Goal: Transaction & Acquisition: Purchase product/service

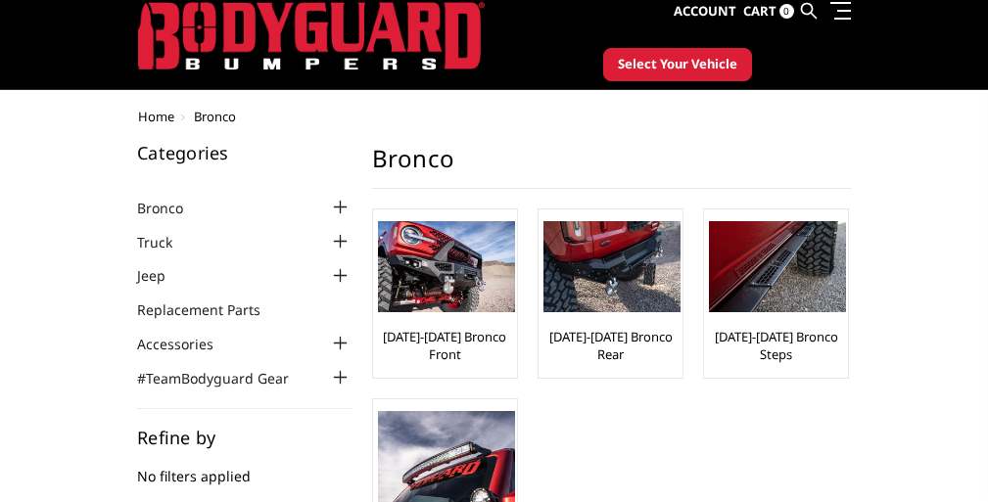
scroll to position [51, 5]
click at [378, 292] on img at bounding box center [446, 266] width 137 height 91
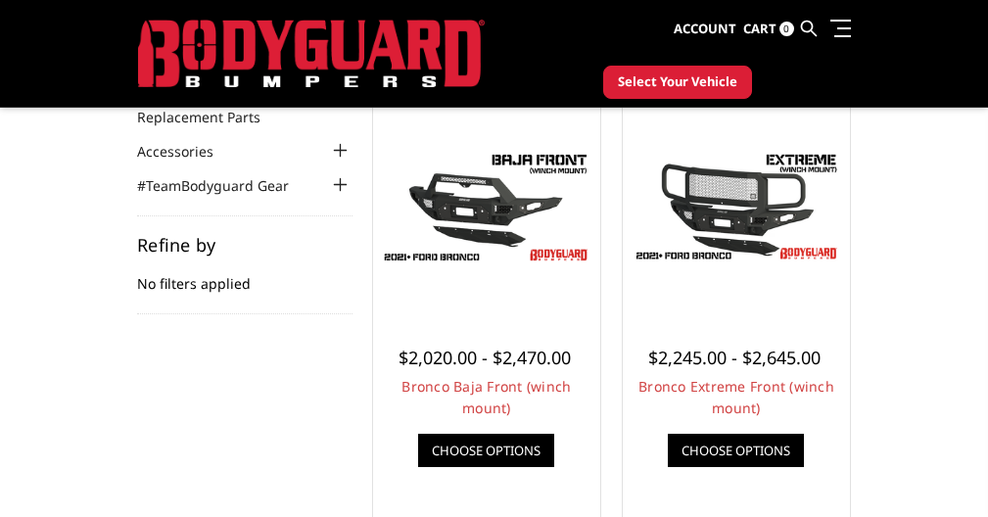
scroll to position [193, 0]
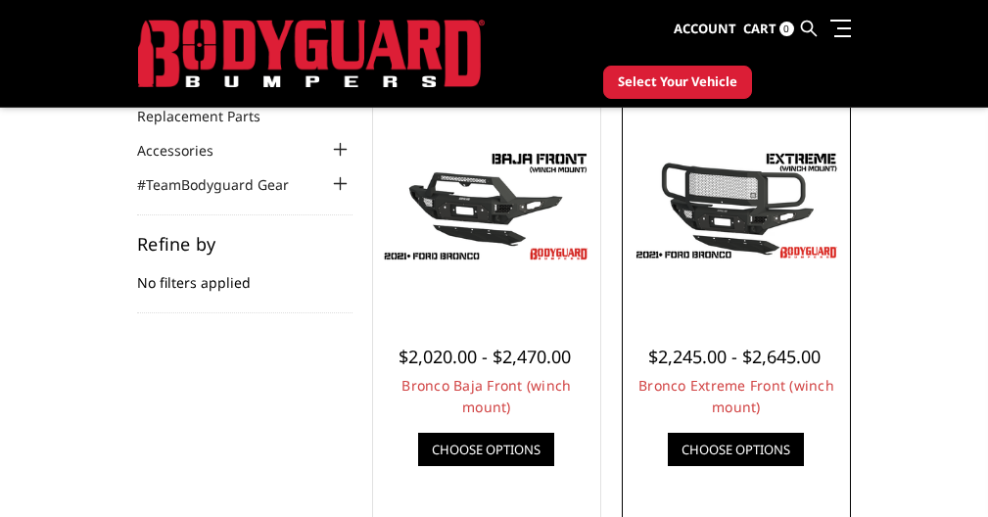
click at [628, 202] on img at bounding box center [736, 206] width 217 height 122
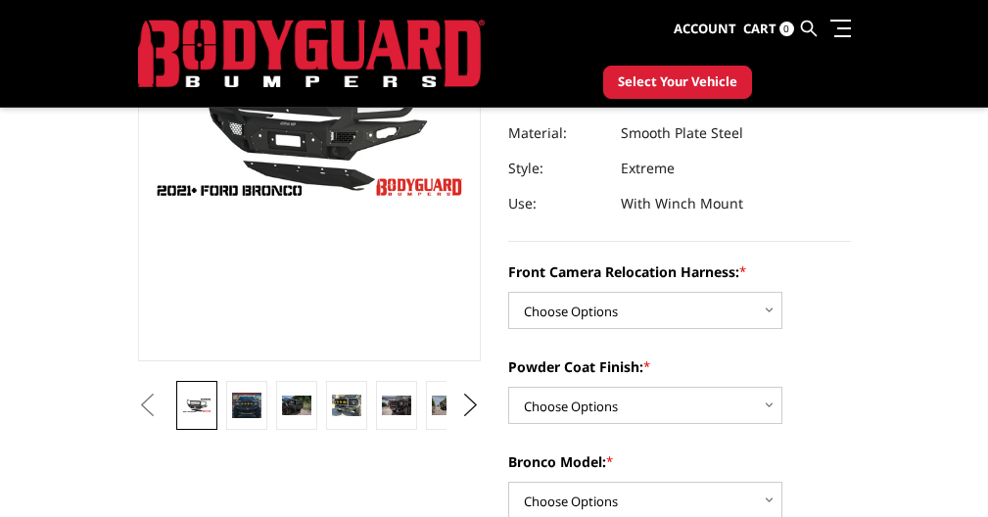
scroll to position [274, 0]
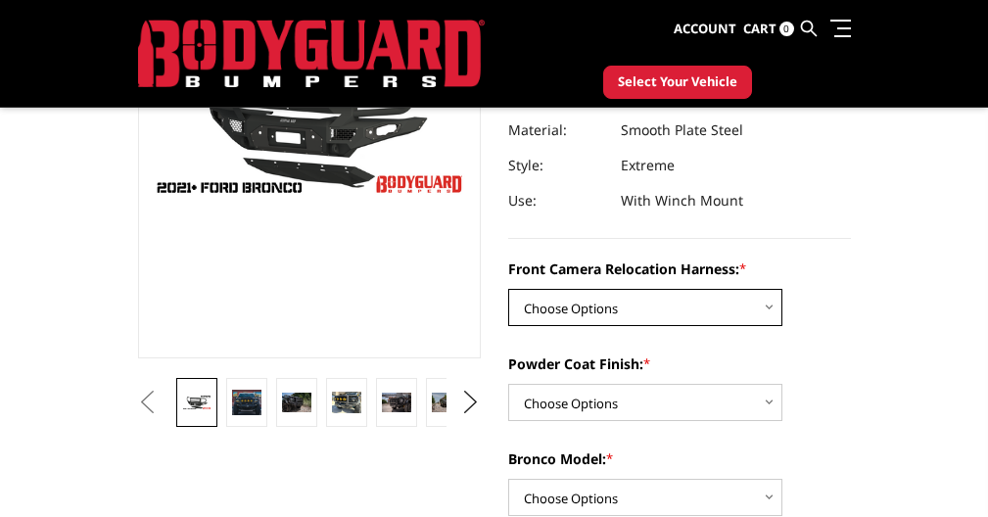
click at [508, 311] on select "Choose Options Without Front Camera Relocation Harness With Front Camera Reloca…" at bounding box center [645, 307] width 274 height 37
select select "4022"
click at [508, 289] on select "Choose Options Without Front Camera Relocation Harness With Front Camera Reloca…" at bounding box center [645, 307] width 274 height 37
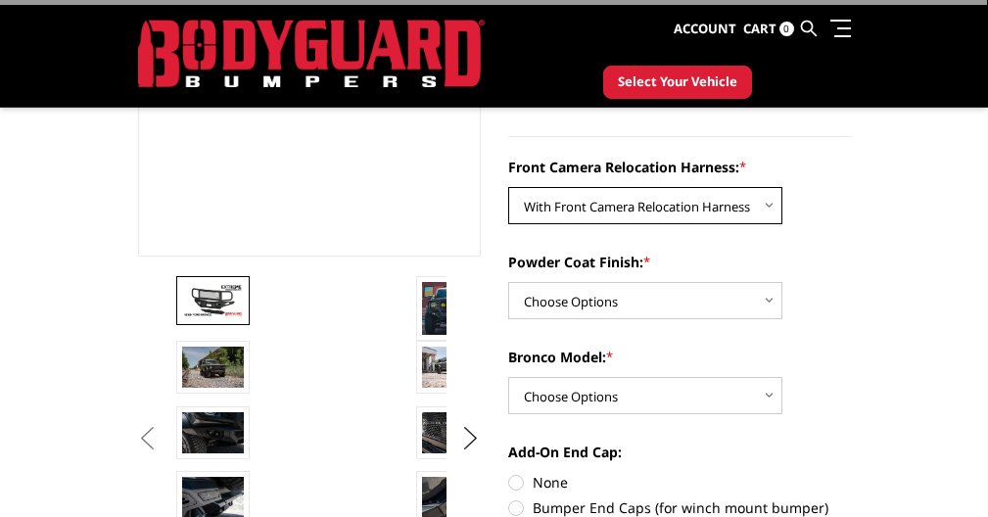
scroll to position [380, 0]
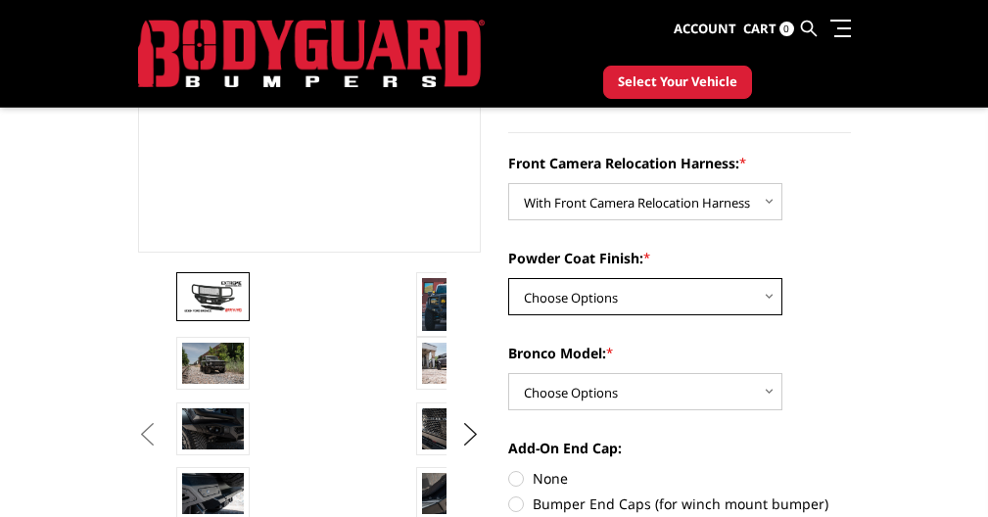
click at [508, 308] on select "Choose Options Textured Black Powder Coat Bare Metal" at bounding box center [645, 296] width 274 height 37
select select "4020"
click at [508, 278] on select "Choose Options Textured Black Powder Coat Bare Metal" at bounding box center [645, 296] width 274 height 37
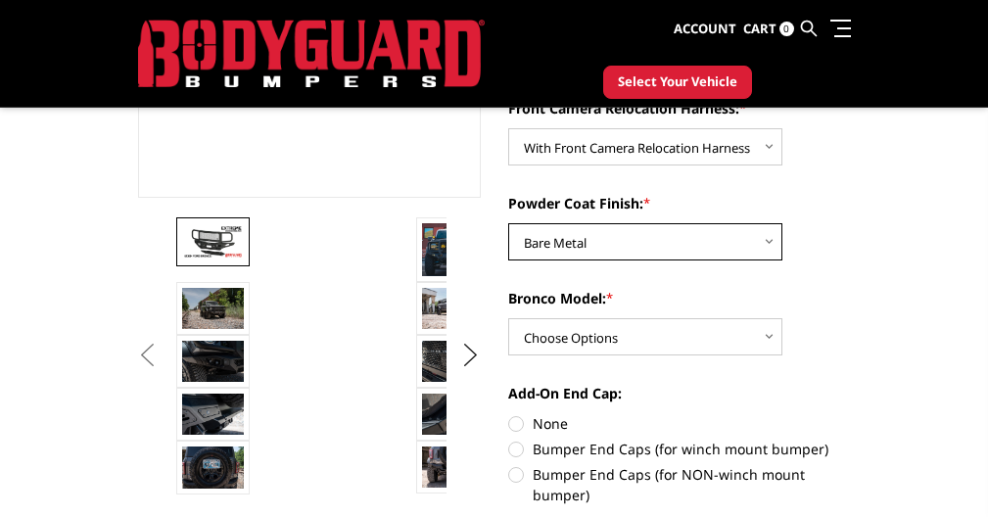
scroll to position [439, 0]
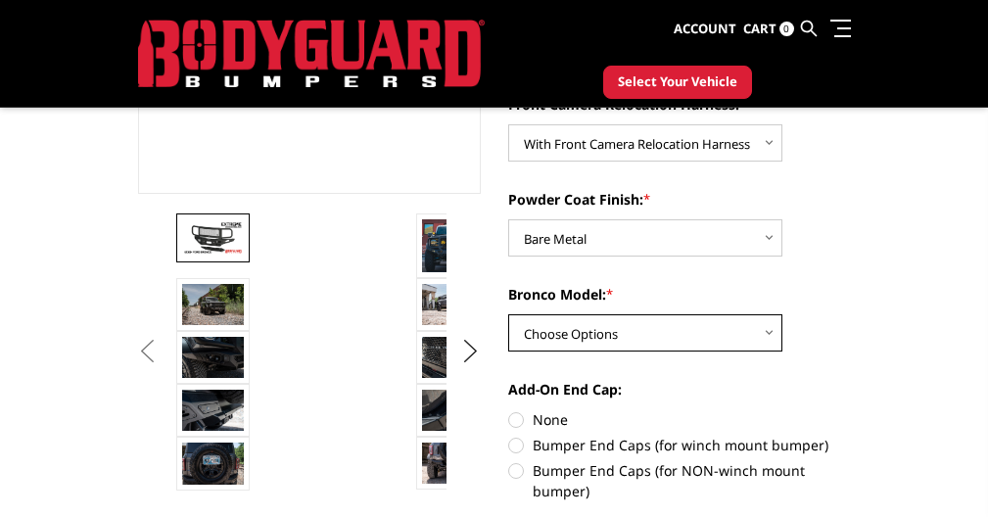
click at [508, 330] on select "Choose Options Raptor Base/Badlands/Wildtrak/etc." at bounding box center [645, 332] width 274 height 37
select select "4018"
click at [508, 314] on select "Choose Options Raptor Base/Badlands/Wildtrak/etc." at bounding box center [645, 332] width 274 height 37
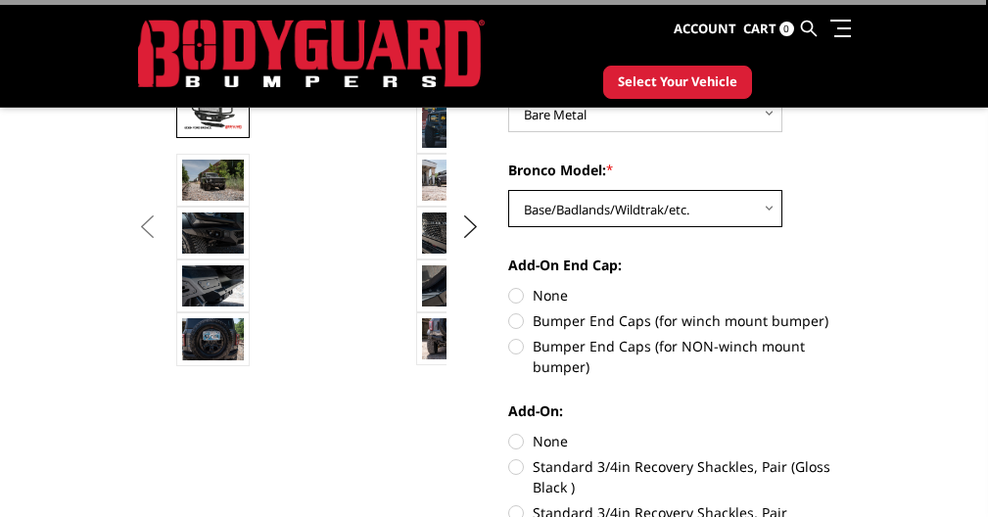
scroll to position [566, 0]
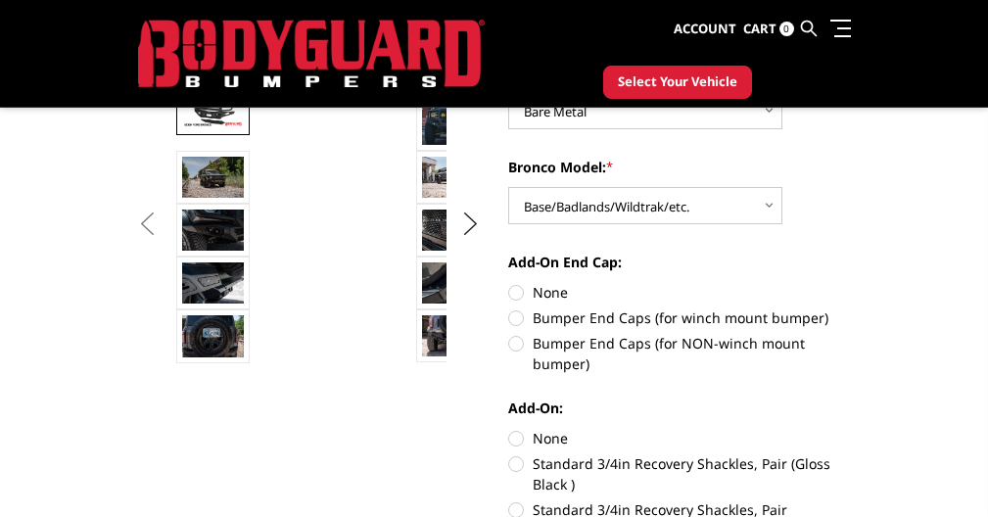
click at [508, 312] on label "Bumper End Caps (for winch mount bumper)" at bounding box center [679, 318] width 343 height 21
click at [851, 283] on input "Bumper End Caps (for winch mount bumper)" at bounding box center [851, 282] width 1 height 1
radio input "true"
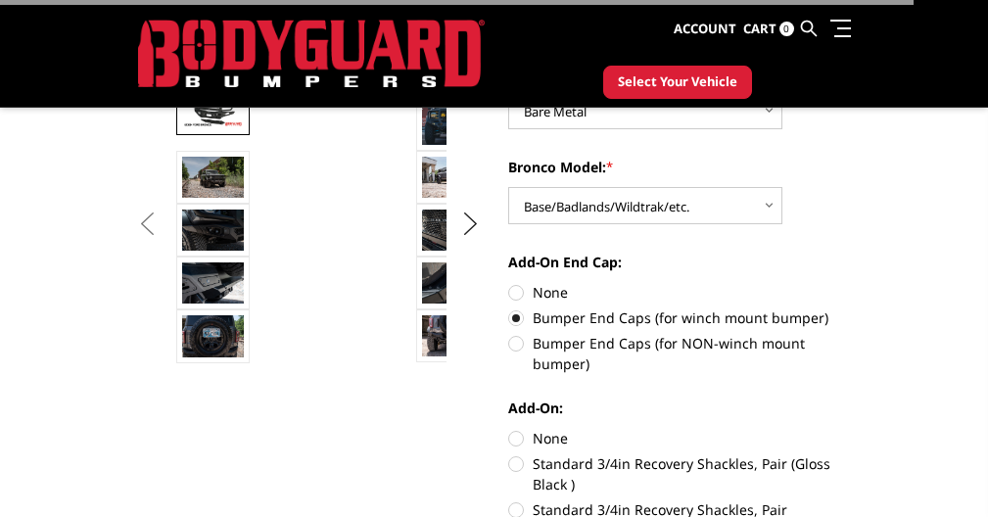
click at [508, 317] on label "Bumper End Caps (for winch mount bumper)" at bounding box center [679, 318] width 343 height 21
click at [851, 283] on input "Bumper End Caps (for winch mount bumper)" at bounding box center [851, 282] width 1 height 1
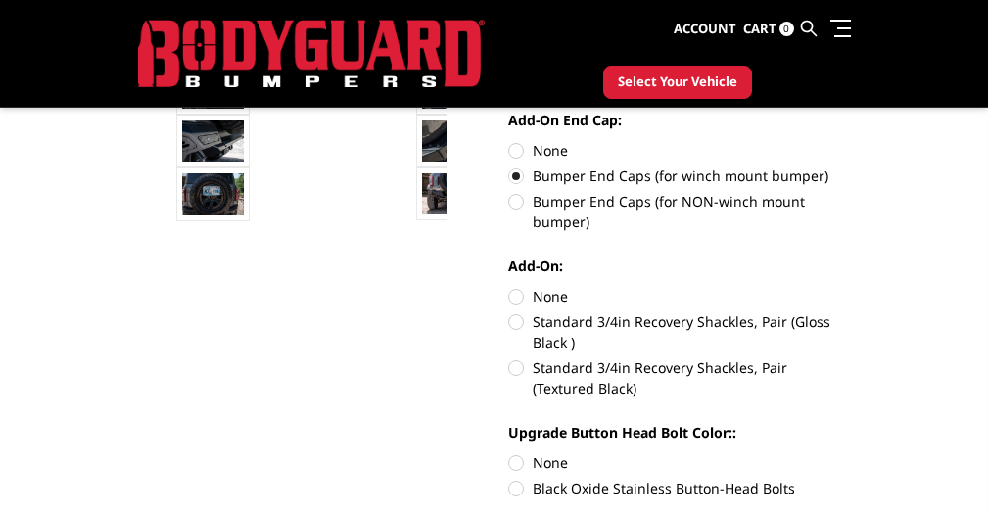
scroll to position [706, 0]
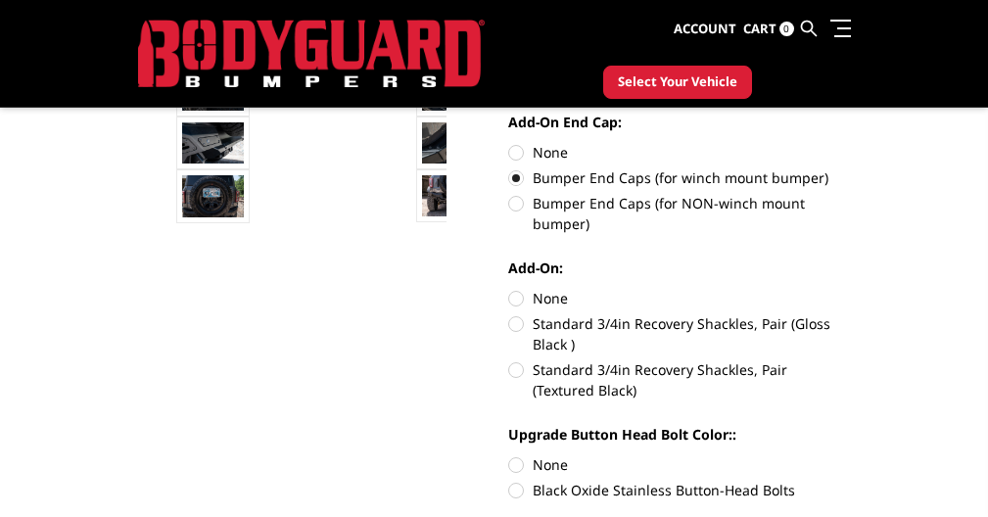
click at [508, 375] on label "Standard 3/4in Recovery Shackles, Pair (Textured Black)" at bounding box center [679, 379] width 343 height 41
click at [851, 314] on input "Standard 3/4in Recovery Shackles, Pair (Textured Black)" at bounding box center [851, 313] width 1 height 1
radio input "true"
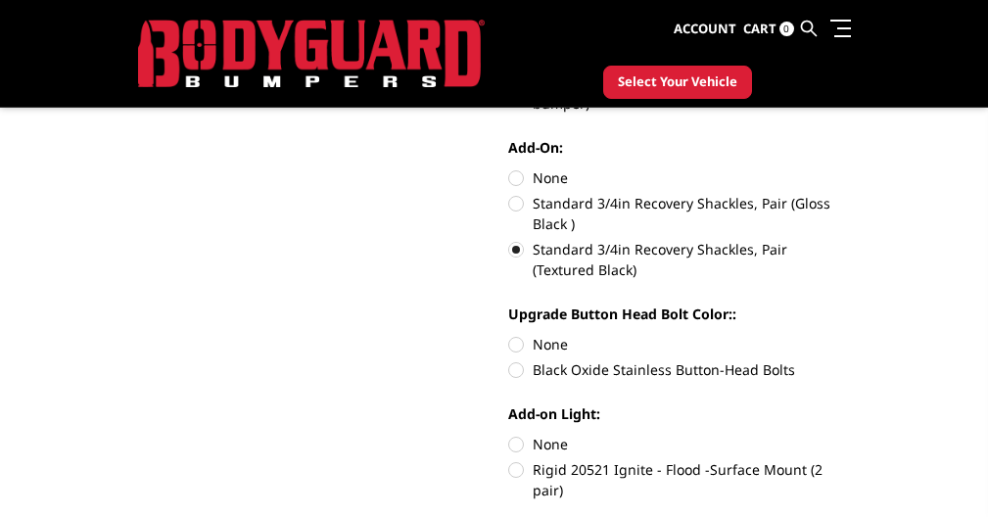
scroll to position [827, 0]
click at [508, 342] on label "None" at bounding box center [679, 344] width 343 height 21
click at [508, 335] on input "None" at bounding box center [508, 334] width 1 height 1
radio input "true"
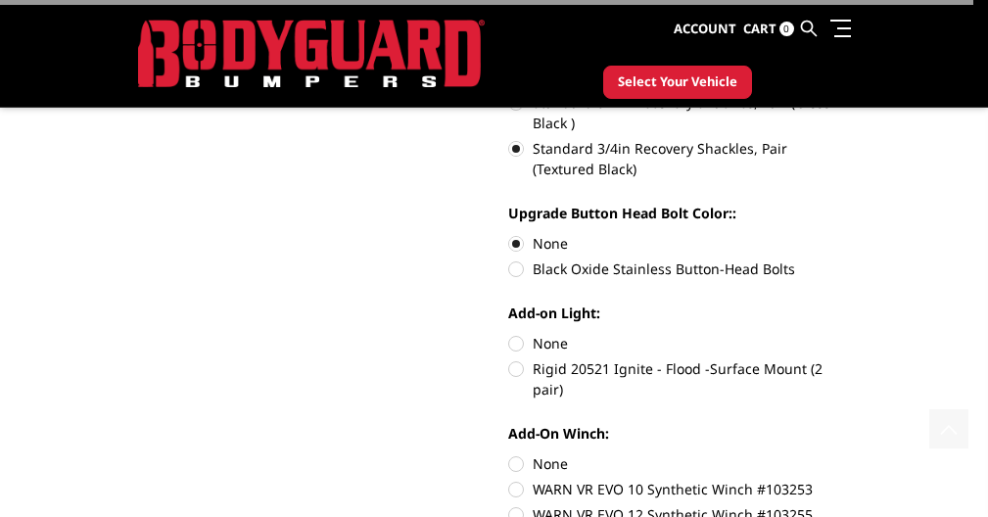
scroll to position [949, 0]
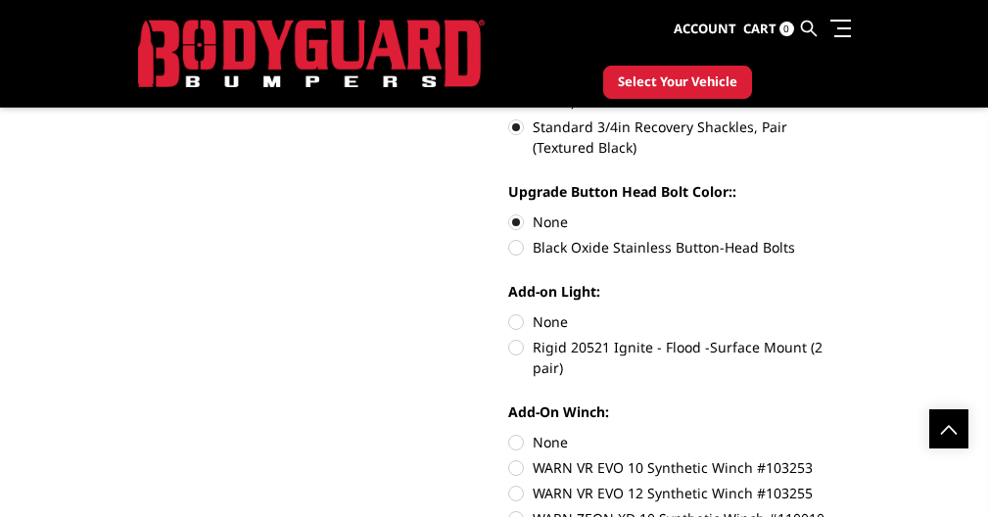
click at [508, 350] on label "Rigid 20521 Ignite - Flood -Surface Mount (2 pair)" at bounding box center [679, 357] width 343 height 41
click at [851, 312] on input "Rigid 20521 Ignite - Flood -Surface Mount (2 pair)" at bounding box center [851, 311] width 1 height 1
radio input "true"
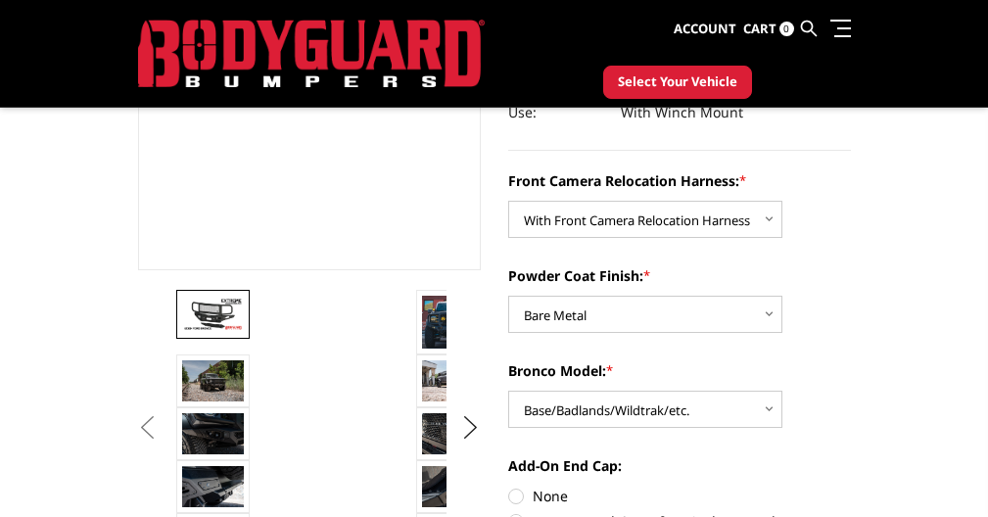
scroll to position [364, 0]
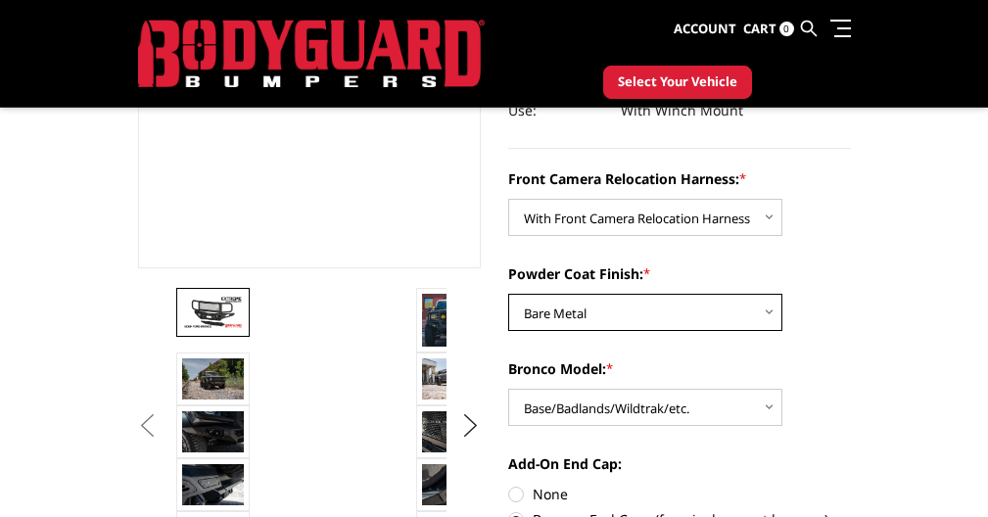
click at [508, 313] on select "Choose Options Textured Black Powder Coat Bare Metal" at bounding box center [645, 312] width 274 height 37
click at [508, 294] on select "Choose Options Textured Black Powder Coat Bare Metal" at bounding box center [645, 312] width 274 height 37
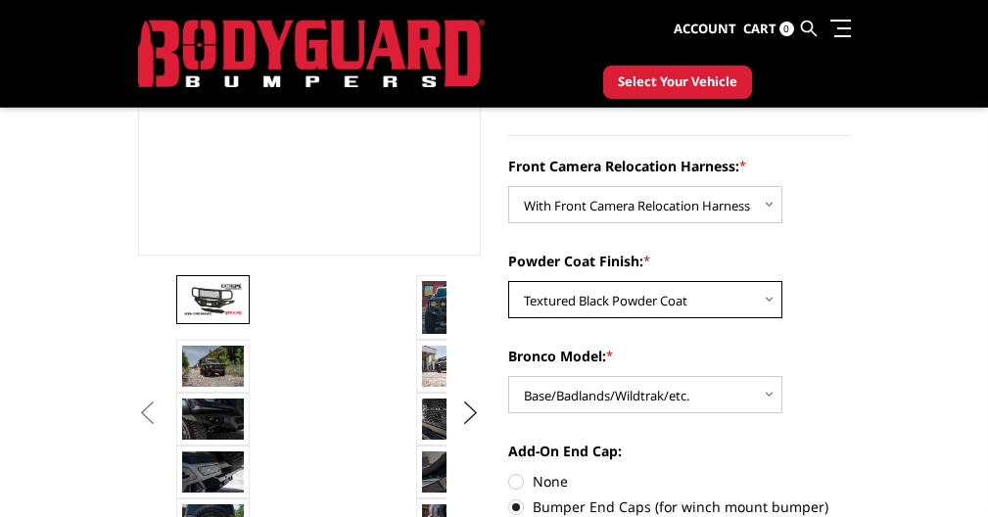
scroll to position [378, 0]
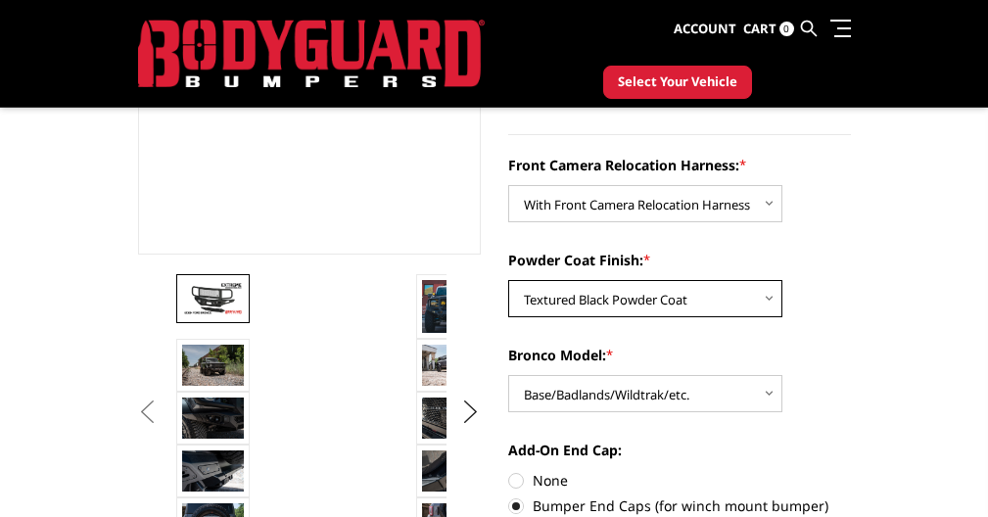
click at [508, 296] on select "Choose Options Textured Black Powder Coat Bare Metal" at bounding box center [645, 298] width 274 height 37
select select "4020"
click at [508, 280] on select "Choose Options Textured Black Powder Coat Bare Metal" at bounding box center [645, 298] width 274 height 37
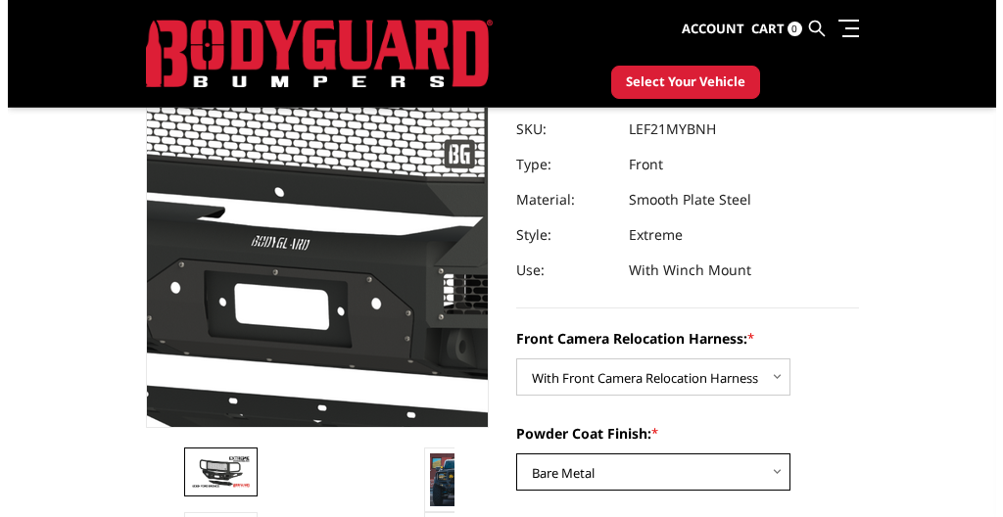
scroll to position [211, 0]
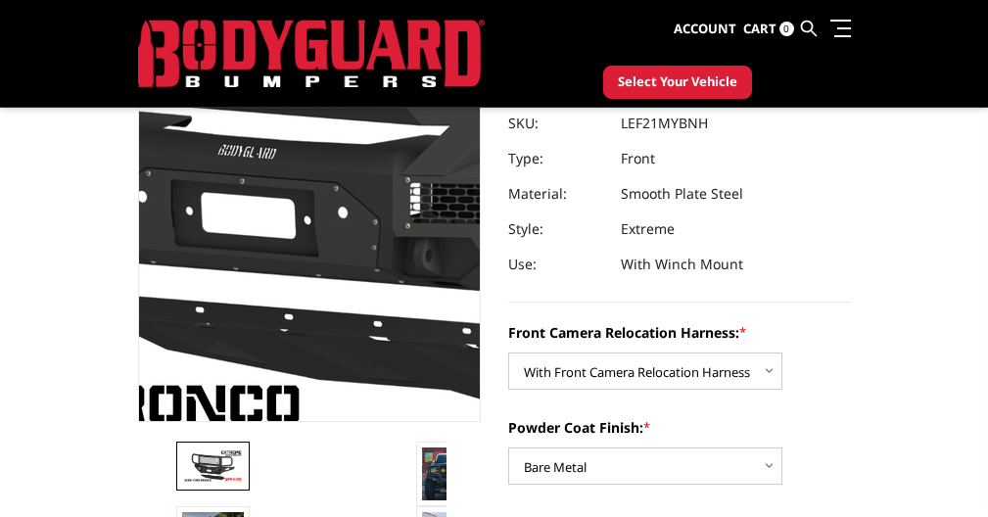
click at [163, 357] on img at bounding box center [329, 124] width 1254 height 705
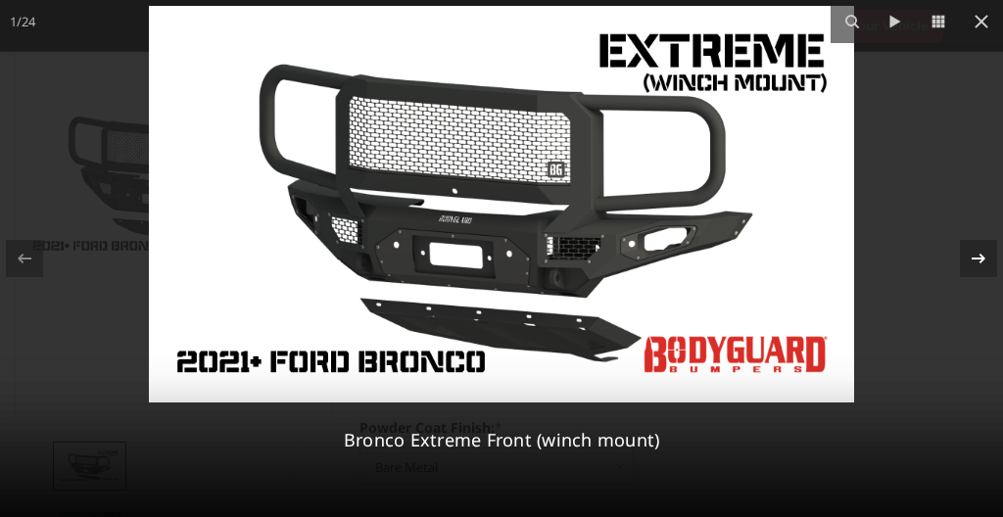
click at [976, 253] on icon at bounding box center [979, 259] width 24 height 24
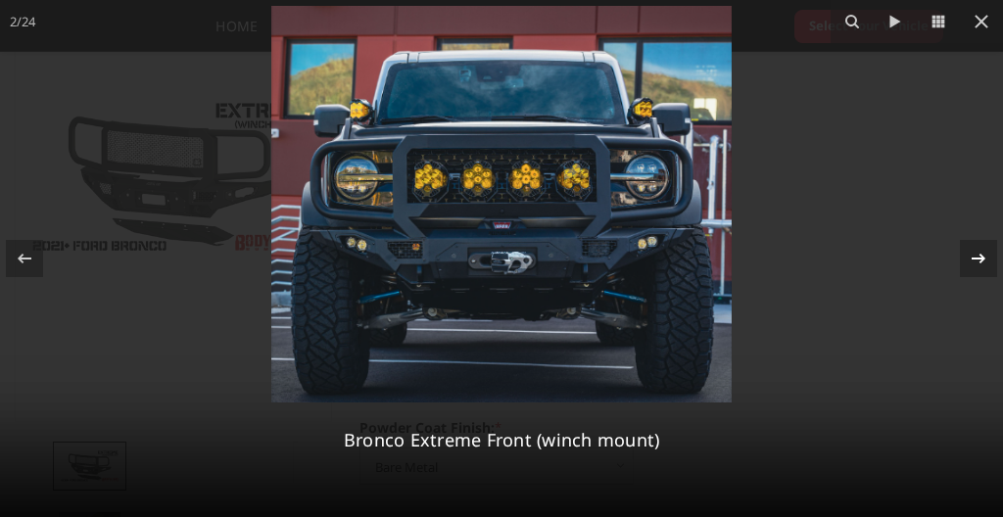
click at [975, 253] on icon at bounding box center [979, 259] width 24 height 24
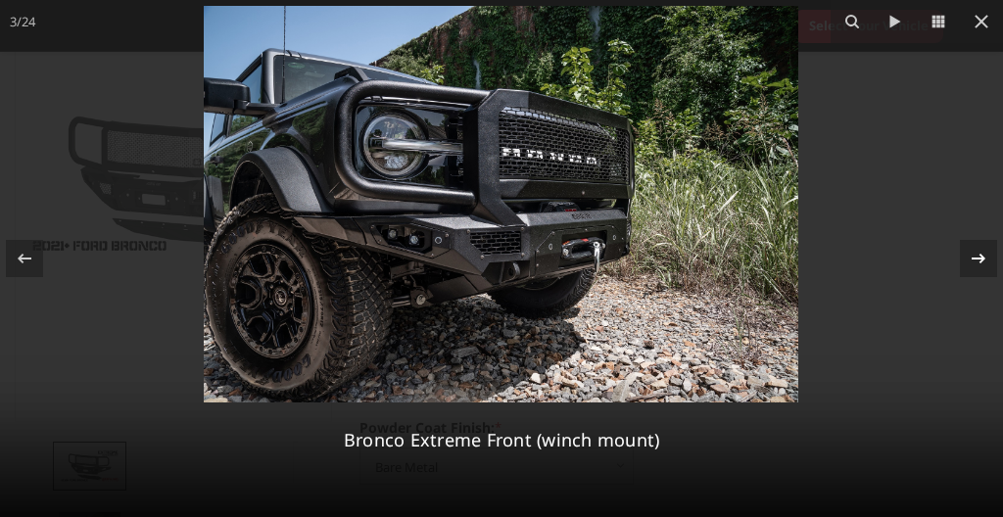
click at [975, 253] on div "3 / 24 Bronco Extreme Front (winch mount)" at bounding box center [501, 258] width 1003 height 517
